Goal: Task Accomplishment & Management: Manage account settings

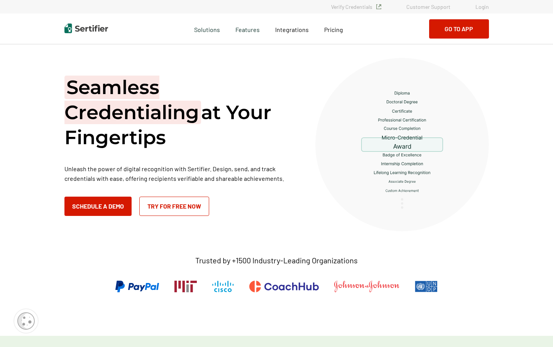
click at [458, 34] on button "Go to App" at bounding box center [459, 28] width 60 height 19
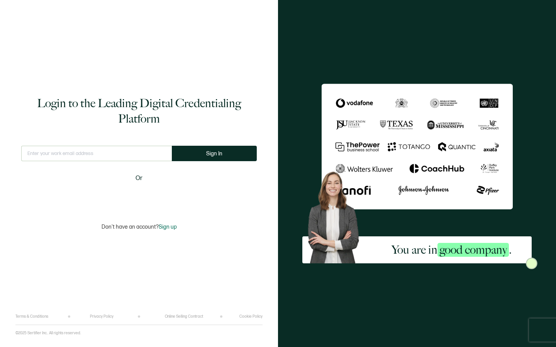
click at [130, 157] on input "text" at bounding box center [96, 153] width 151 height 15
type input "info@brillianceadvancedbeautyeducation.com"
click at [209, 150] on button "Sign In" at bounding box center [214, 153] width 85 height 15
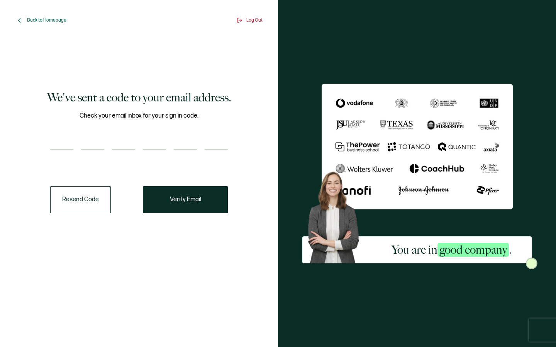
click at [63, 144] on input "number" at bounding box center [61, 141] width 23 height 15
type input "6"
type input "2"
type input "0"
type input "2"
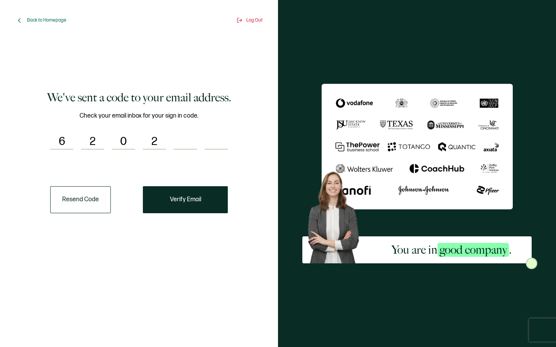
type input "5"
type input "8"
